Goal: Check status: Check status

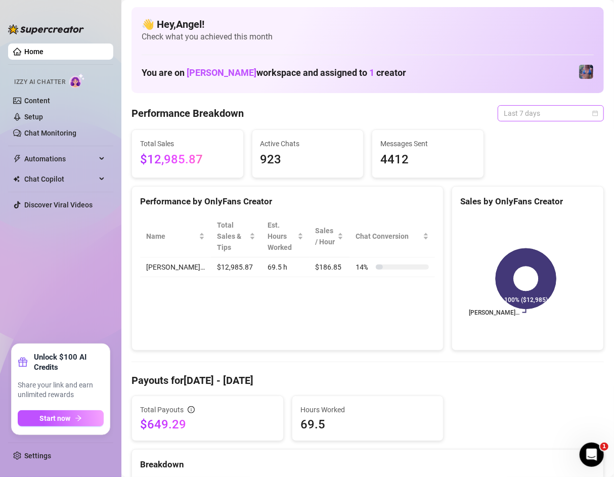
click at [521, 110] on span "Last 7 days" at bounding box center [550, 113] width 94 height 15
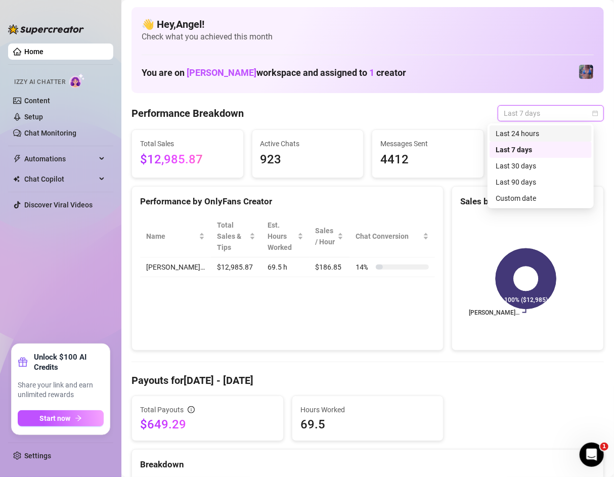
click at [534, 131] on div "Last 24 hours" at bounding box center [540, 133] width 90 height 11
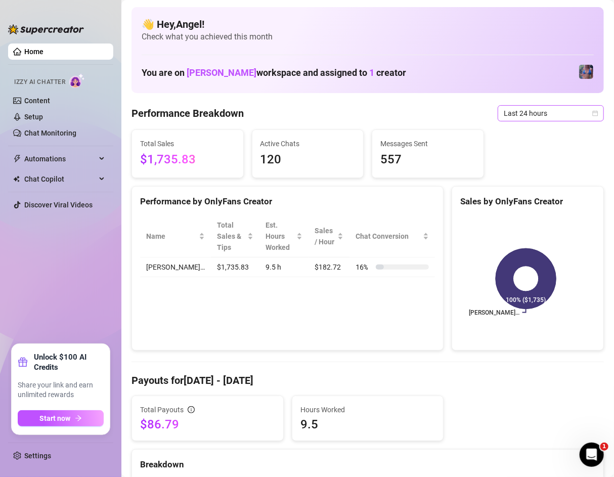
click at [553, 116] on span "Last 24 hours" at bounding box center [550, 113] width 94 height 15
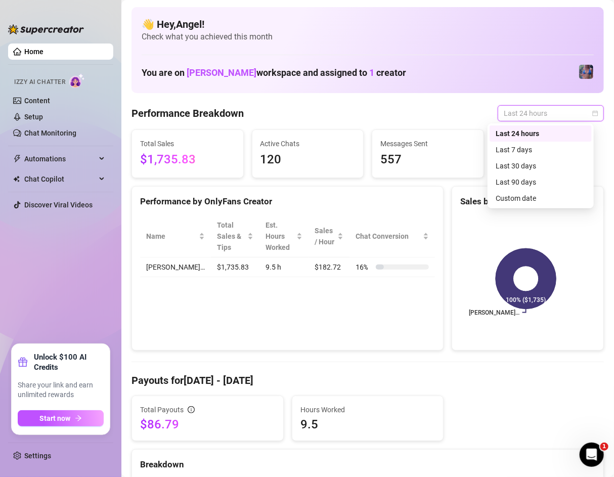
click at [546, 141] on div "Last 24 hours" at bounding box center [540, 133] width 102 height 16
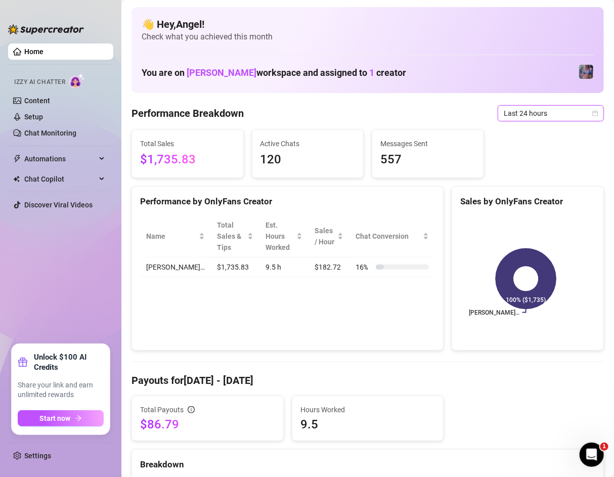
click at [556, 113] on span "Last 24 hours" at bounding box center [550, 113] width 94 height 15
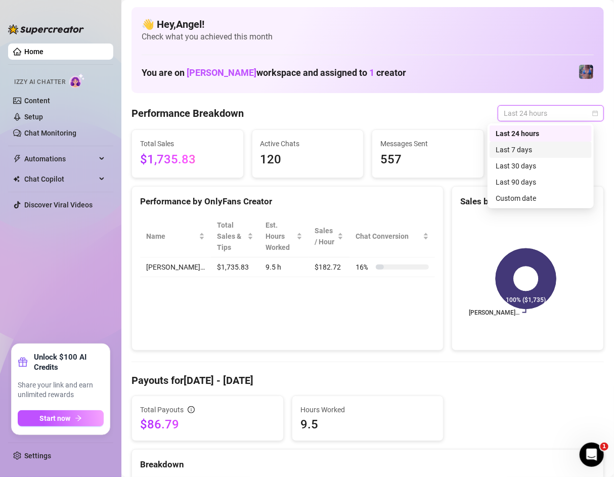
click at [546, 145] on div "Last 7 days" at bounding box center [540, 149] width 90 height 11
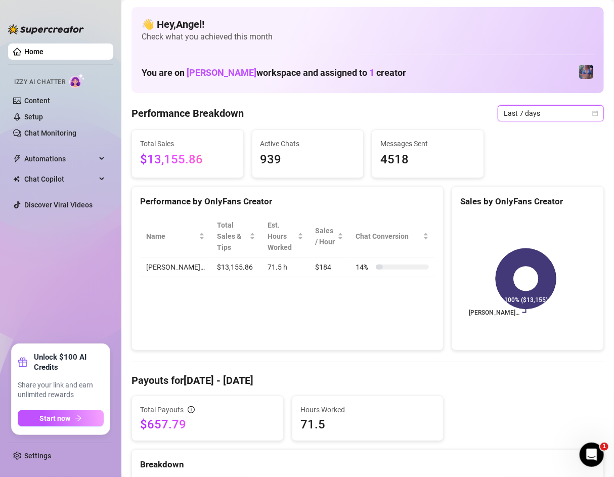
click at [562, 108] on span "Last 7 days" at bounding box center [550, 113] width 94 height 15
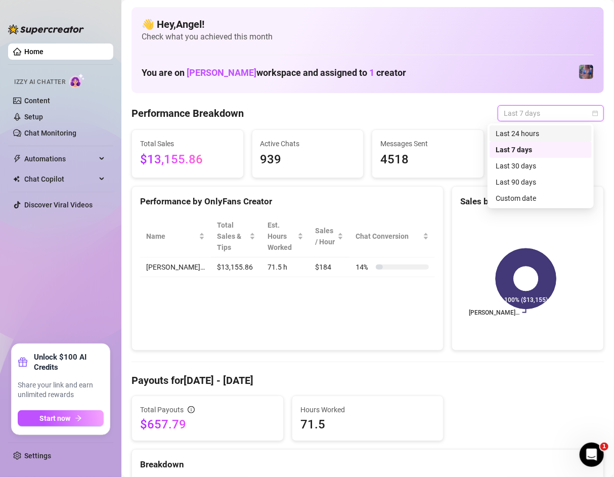
click at [558, 128] on div "Last 24 hours" at bounding box center [540, 133] width 90 height 11
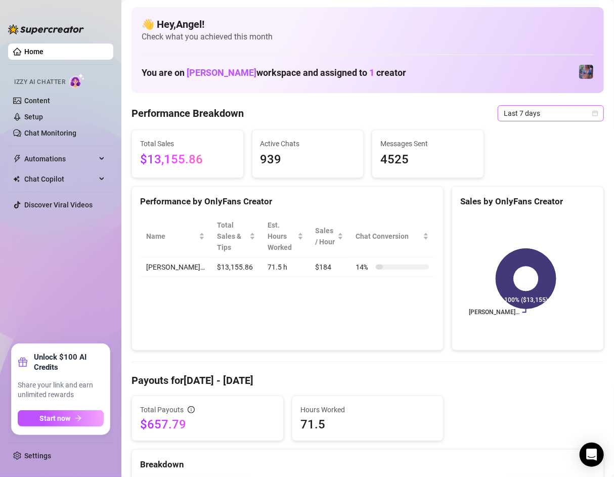
click at [544, 111] on span "Last 7 days" at bounding box center [550, 113] width 94 height 15
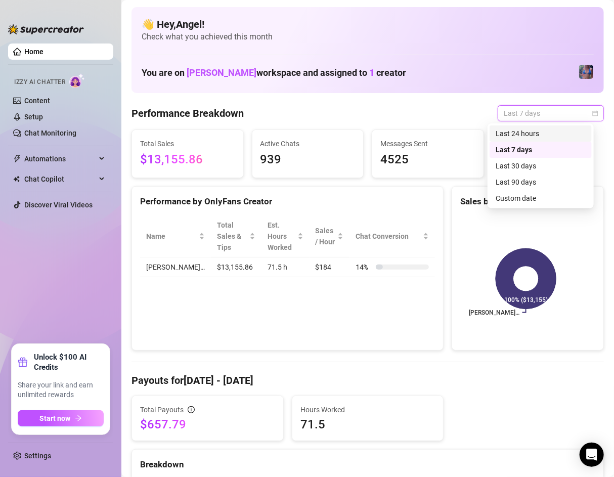
click at [543, 130] on div "Last 24 hours" at bounding box center [540, 133] width 90 height 11
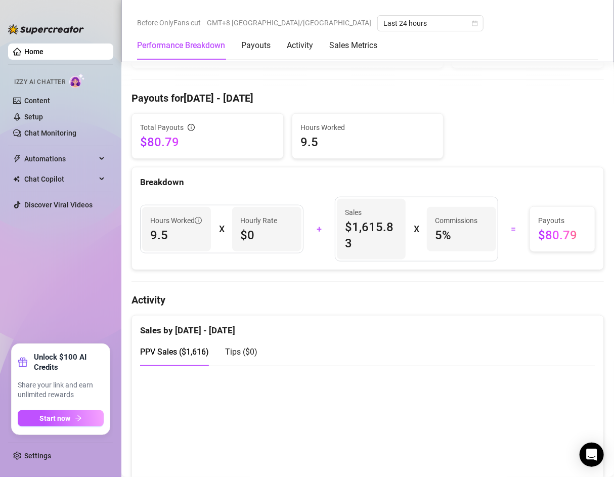
scroll to position [303, 0]
